Goal: Task Accomplishment & Management: Manage account settings

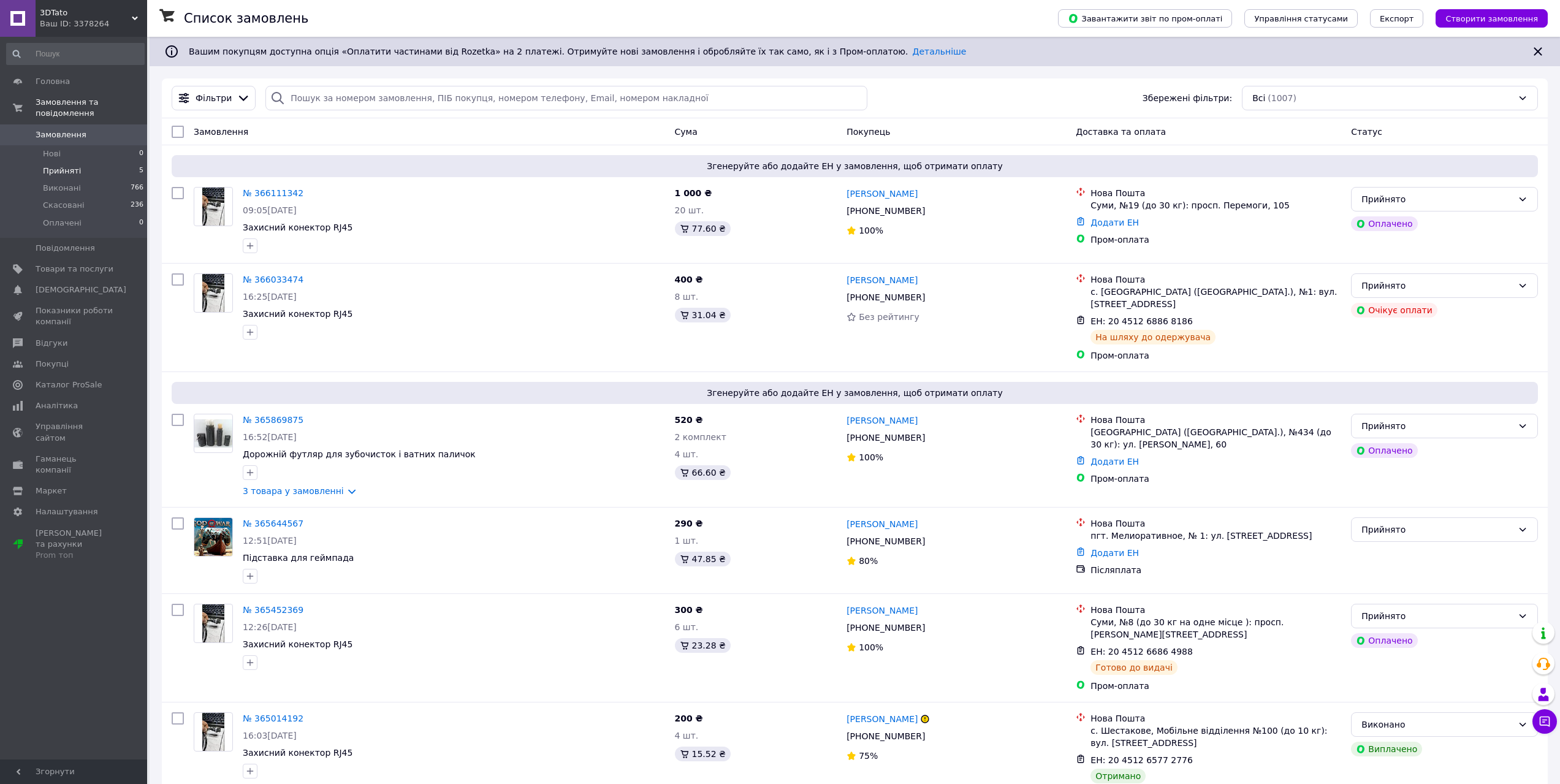
click at [99, 162] on li "Прийняті 5" at bounding box center [76, 170] width 151 height 17
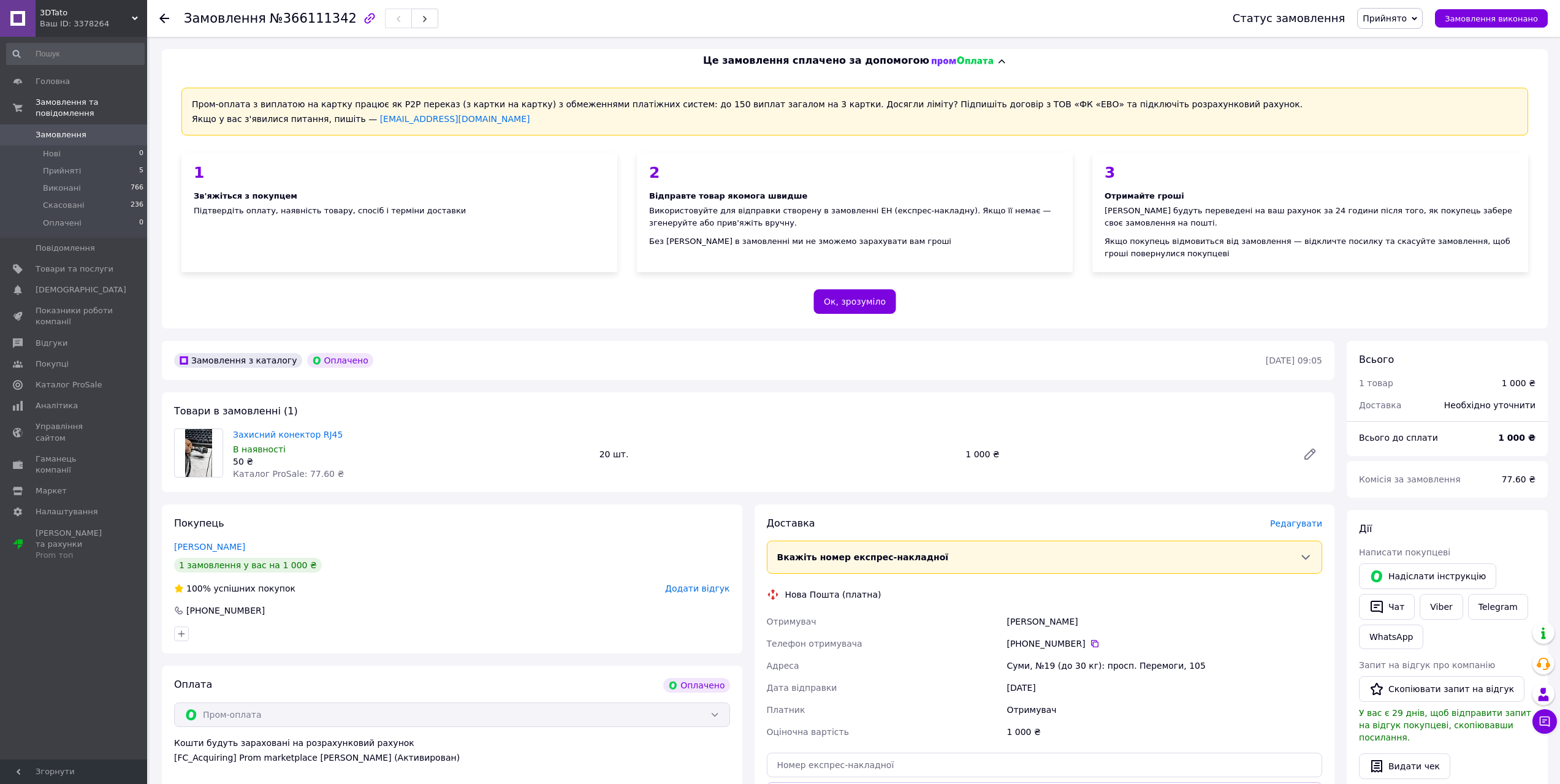
click at [1305, 521] on span "Редагувати" at bounding box center [1296, 524] width 52 height 10
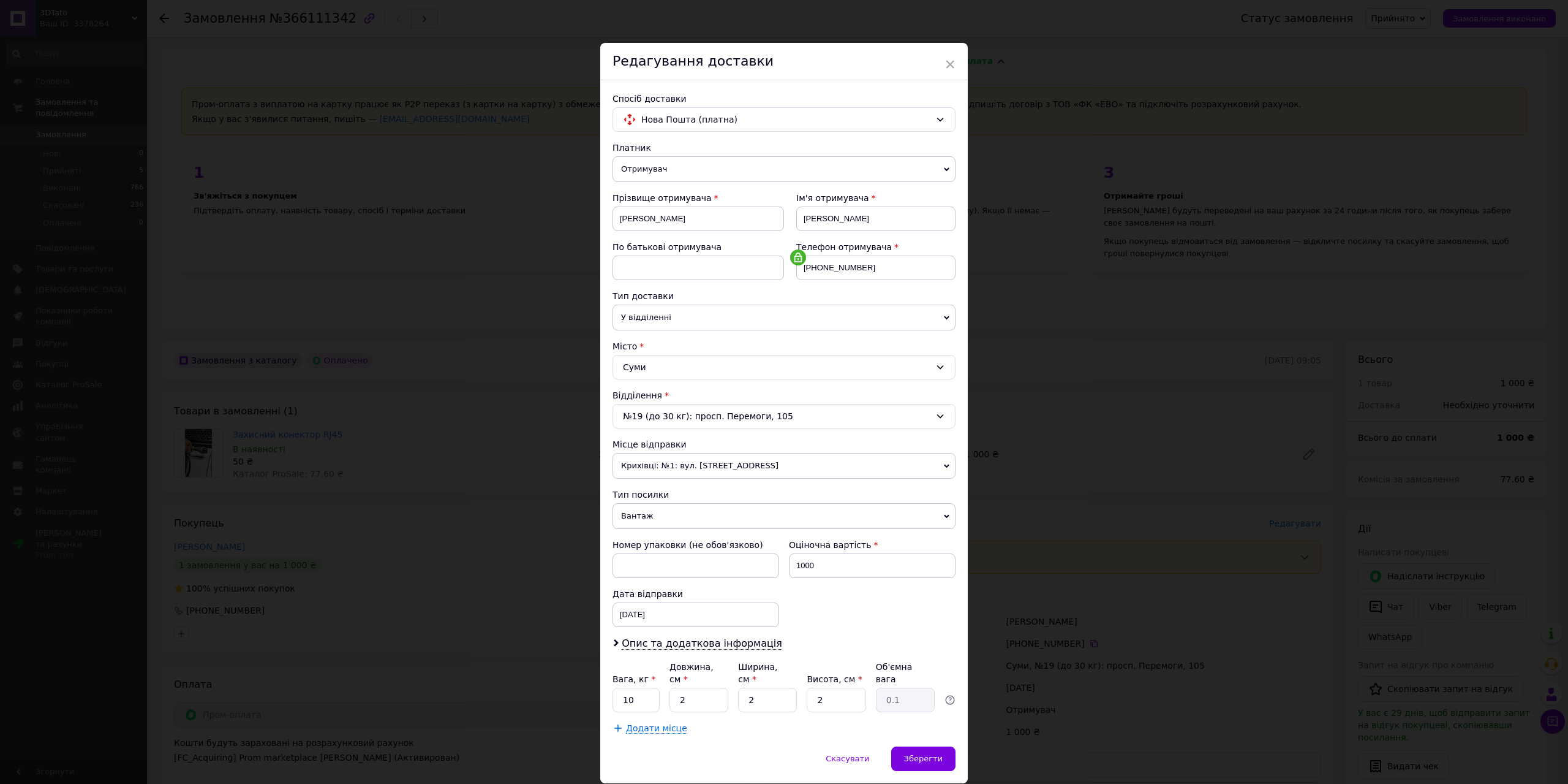
click at [693, 460] on span "Крихівці: №1: вул. [STREET_ADDRESS]" at bounding box center [784, 466] width 343 height 26
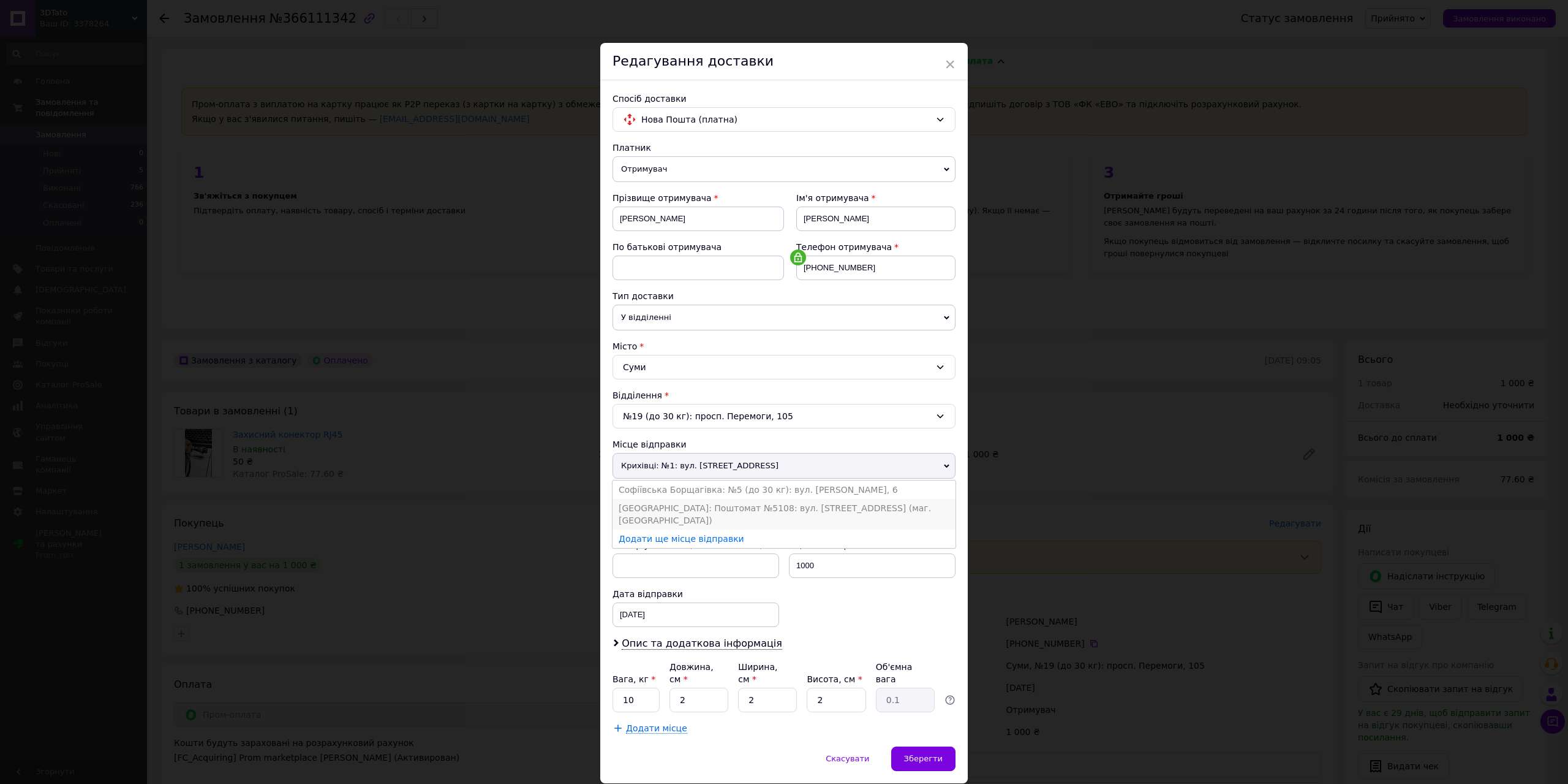
click at [687, 505] on li "[GEOGRAPHIC_DATA]: Поштомат №5108: вул. [STREET_ADDRESS] (маг. [GEOGRAPHIC_DATA…" at bounding box center [784, 514] width 343 height 31
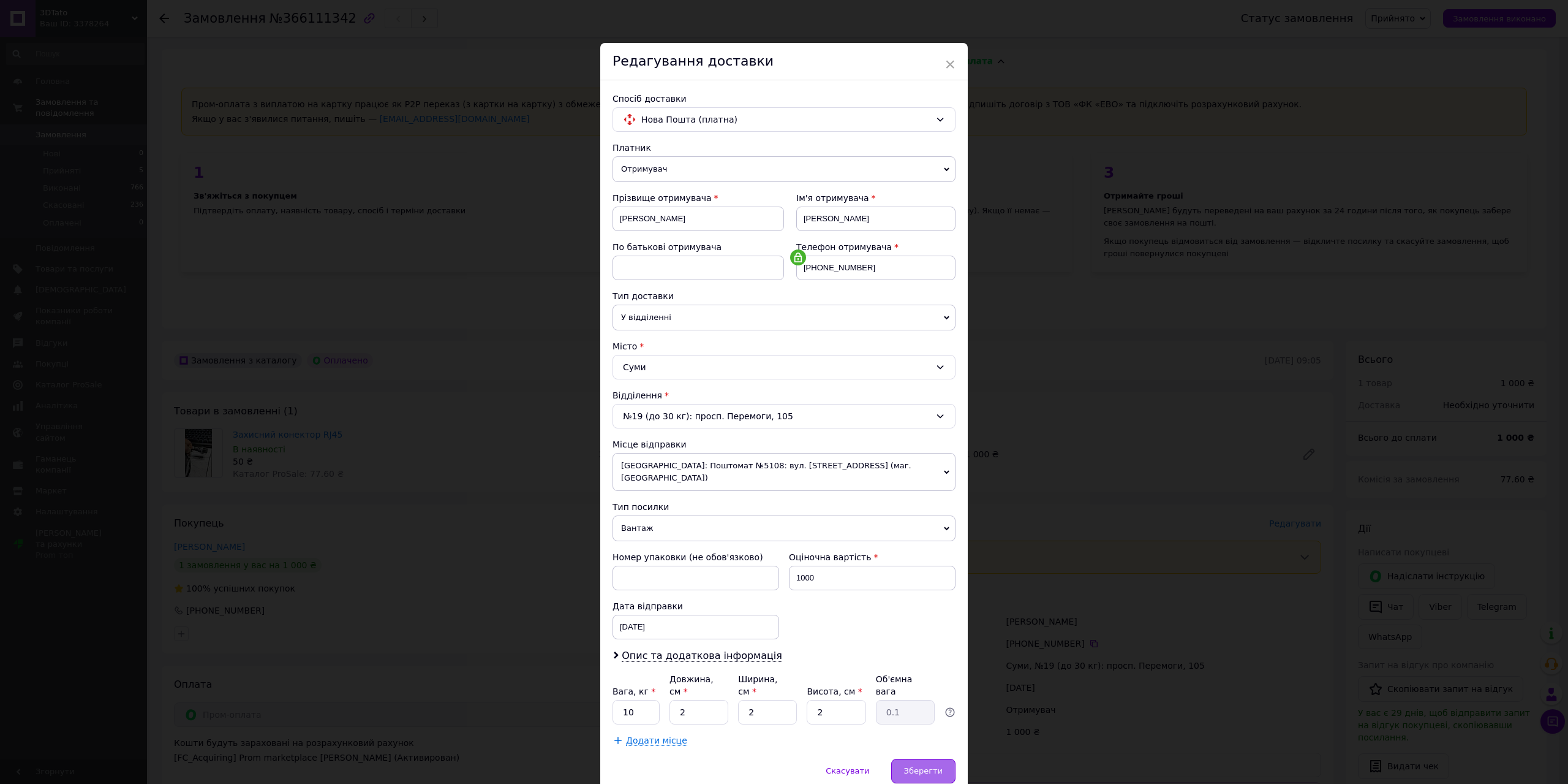
click at [917, 766] on span "Зберегти" at bounding box center [924, 771] width 39 height 9
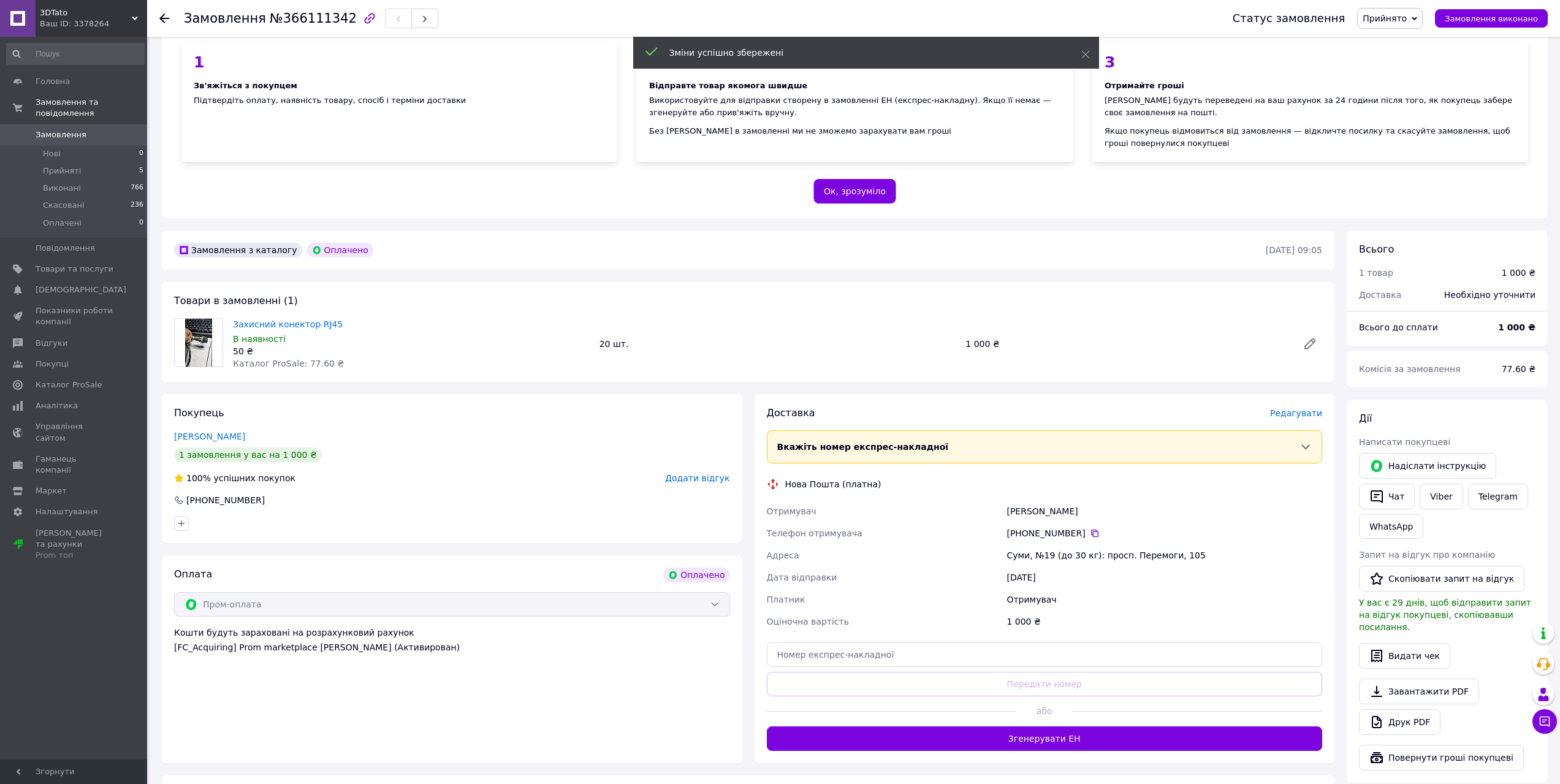
scroll to position [123, 0]
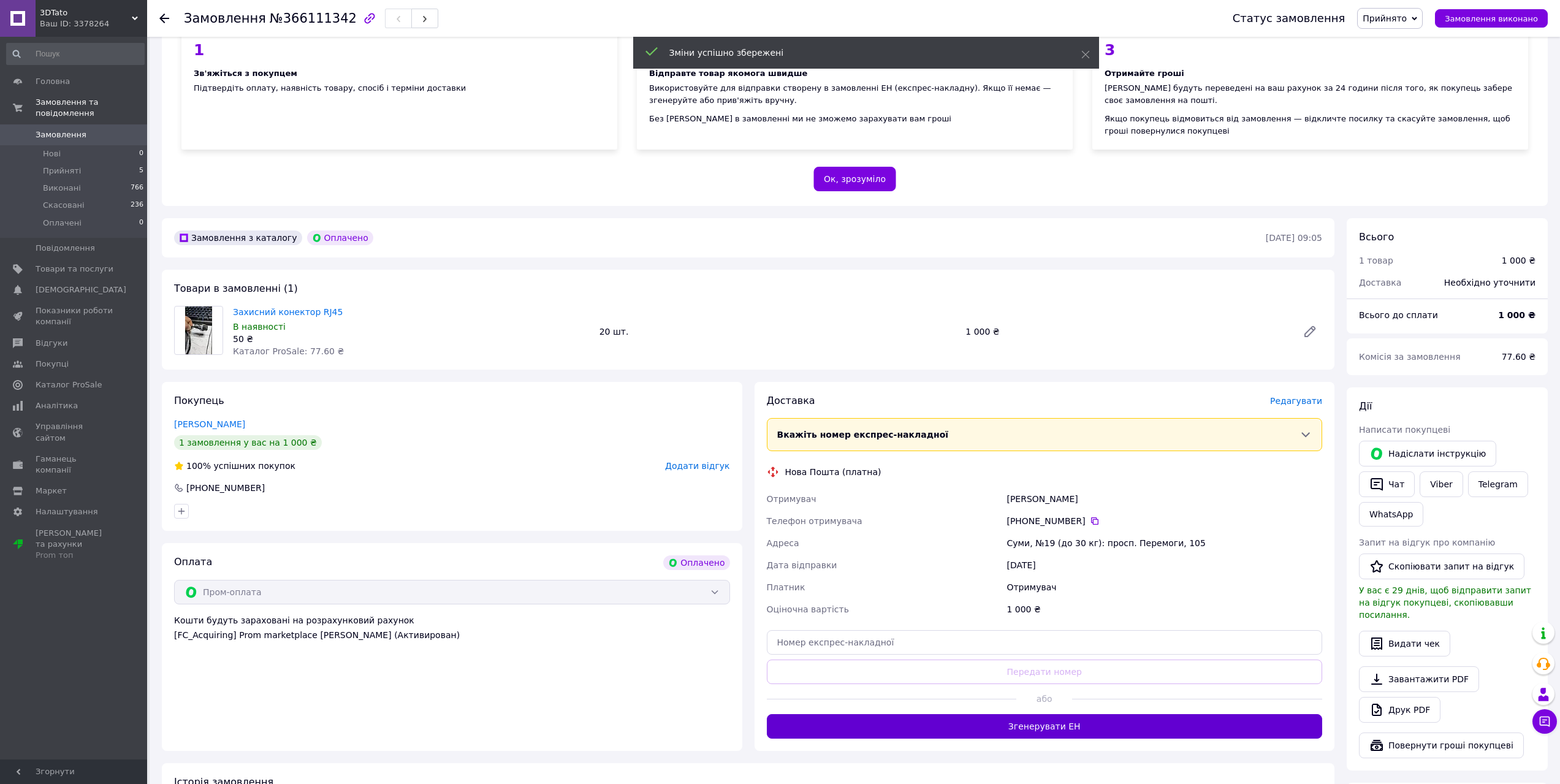
click at [1033, 729] on button "Згенерувати ЕН" at bounding box center [1044, 726] width 556 height 24
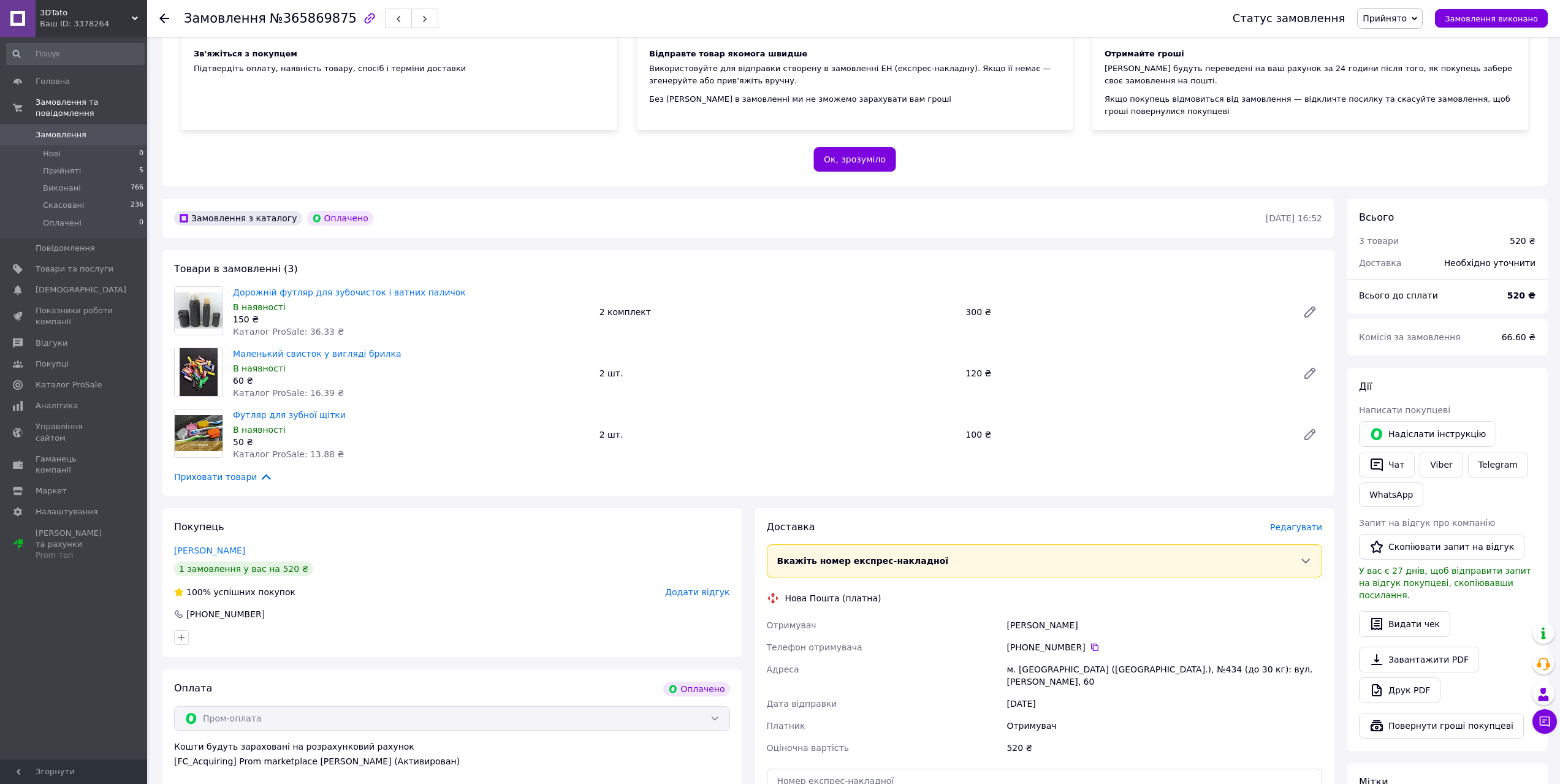
scroll to position [184, 0]
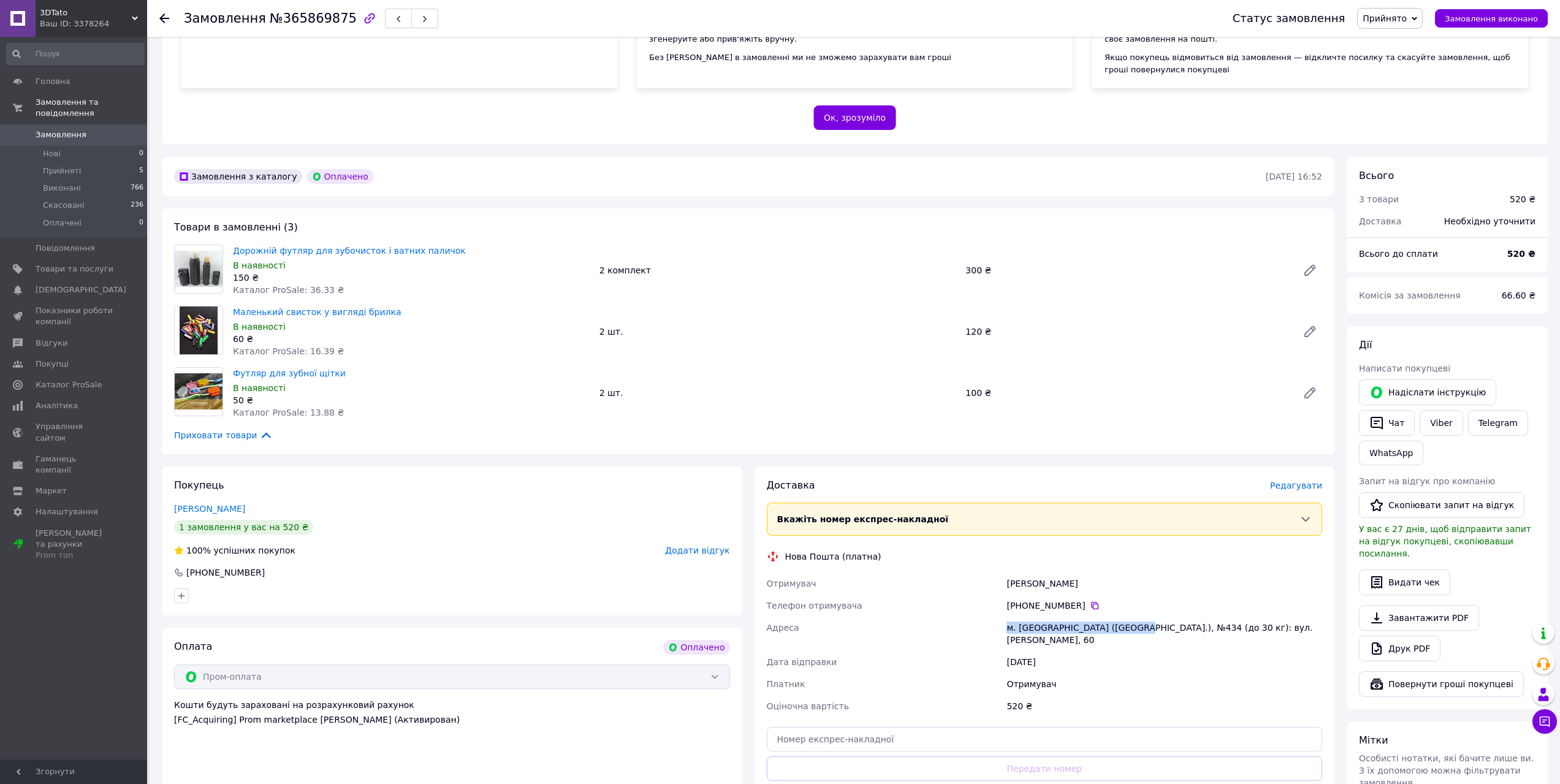
drag, startPoint x: 1008, startPoint y: 630, endPoint x: 1121, endPoint y: 632, distance: 113.0
click at [1121, 632] on div "м. Київ (Київська обл.), №434 (до 30 кг): вул. Олександра Бринжали, 60" at bounding box center [1165, 634] width 321 height 34
copy div "м. Київ (Київська обл.), №434"
